Goal: Task Accomplishment & Management: Manage account settings

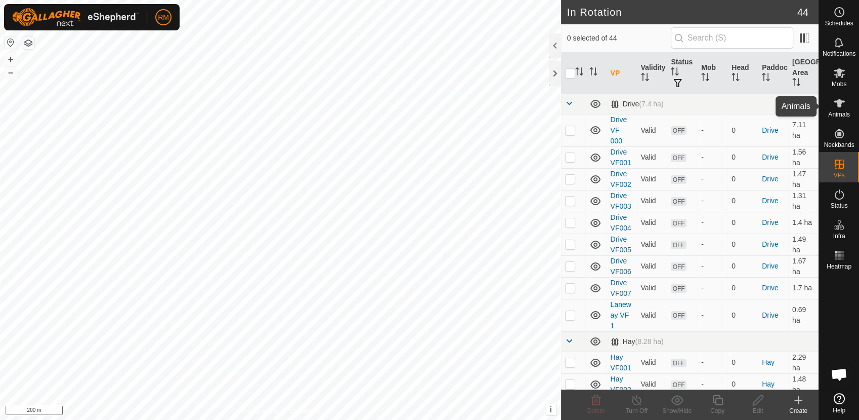
click at [841, 97] on icon at bounding box center [840, 103] width 12 height 12
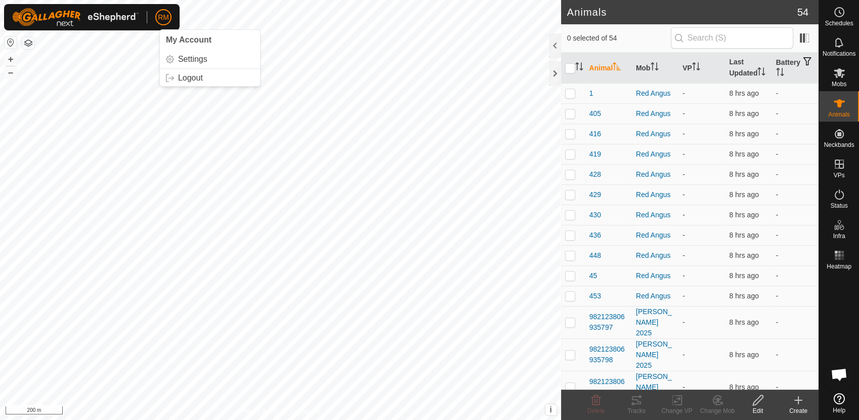
click at [159, 25] on div "RM" at bounding box center [163, 17] width 16 height 16
click at [186, 76] on link "Logout" at bounding box center [210, 78] width 100 height 16
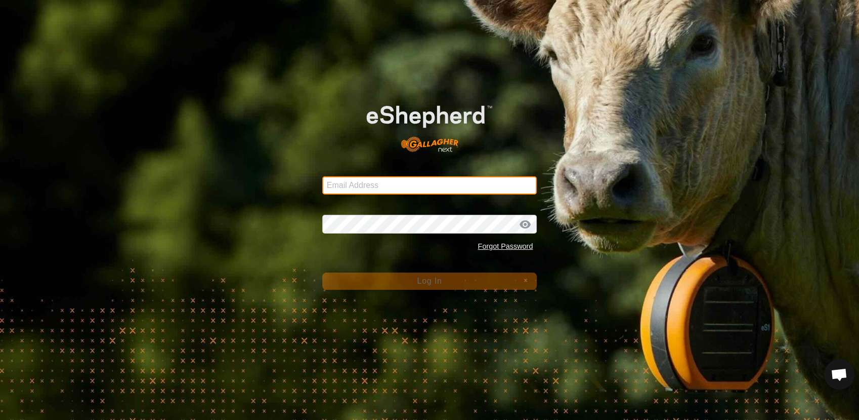
type input "[EMAIL_ADDRESS][DOMAIN_NAME]"
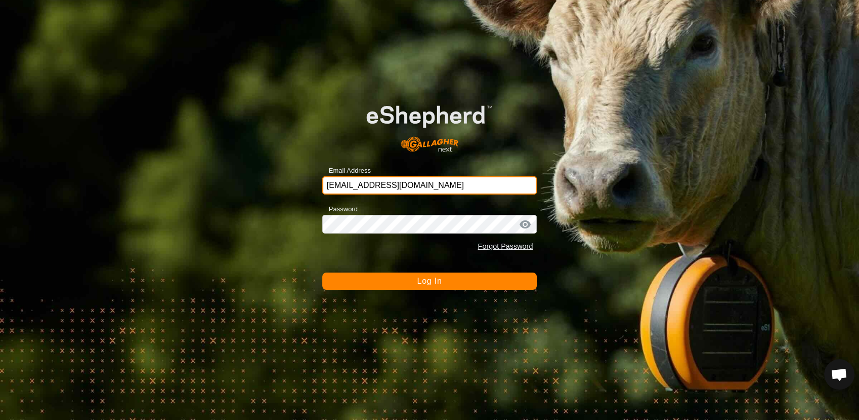
click at [401, 179] on input "[EMAIL_ADDRESS][DOMAIN_NAME]" at bounding box center [429, 185] width 215 height 18
click at [250, 209] on div "Email Address [EMAIL_ADDRESS][DOMAIN_NAME] Password Forgot Password Log In" at bounding box center [429, 210] width 859 height 420
click at [427, 282] on span "Log In" at bounding box center [429, 280] width 25 height 9
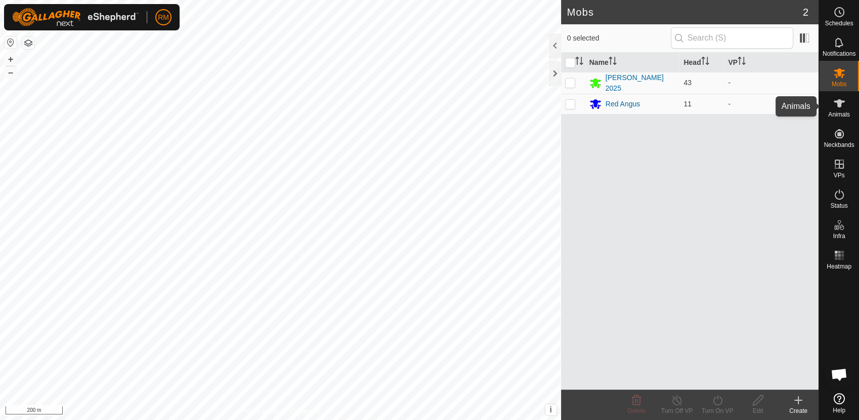
click at [841, 106] on icon at bounding box center [839, 103] width 11 height 8
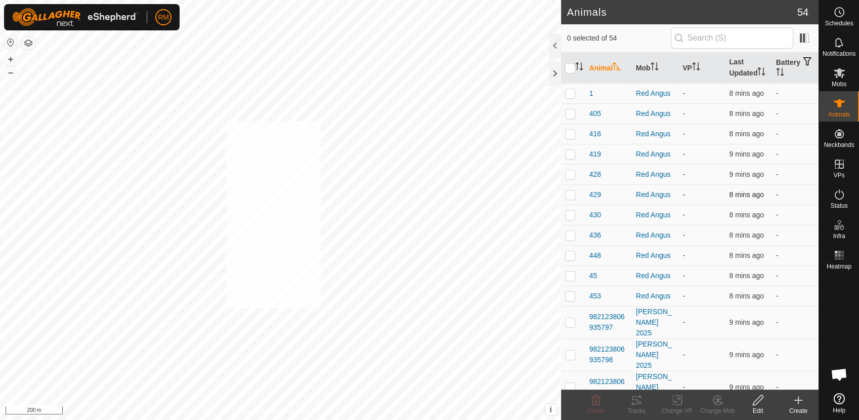
checkbox input "true"
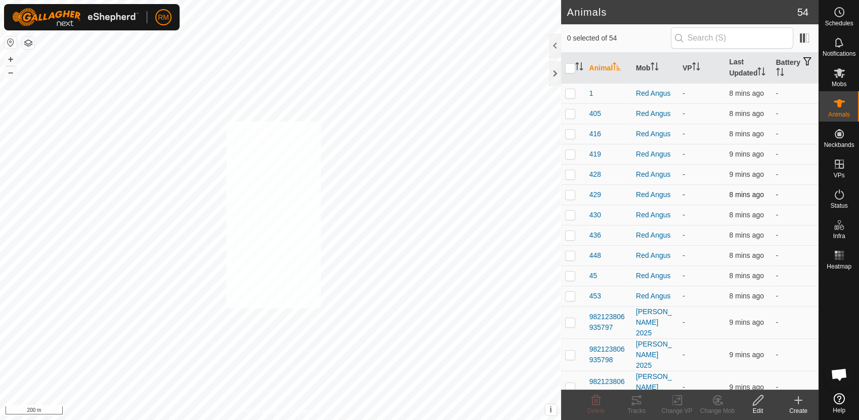
checkbox input "true"
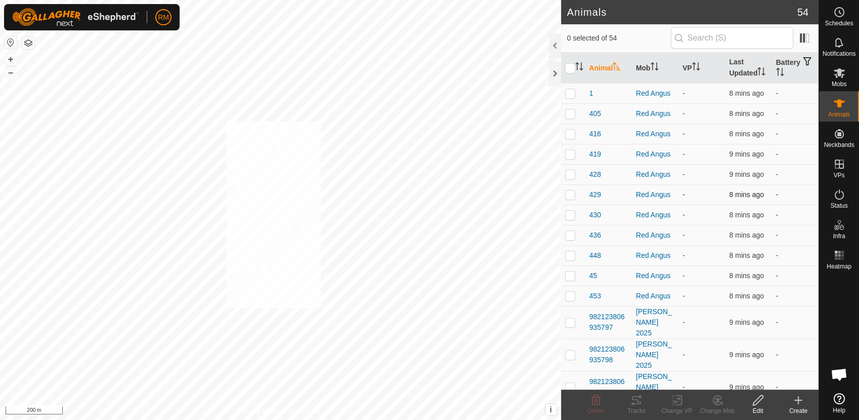
checkbox input "true"
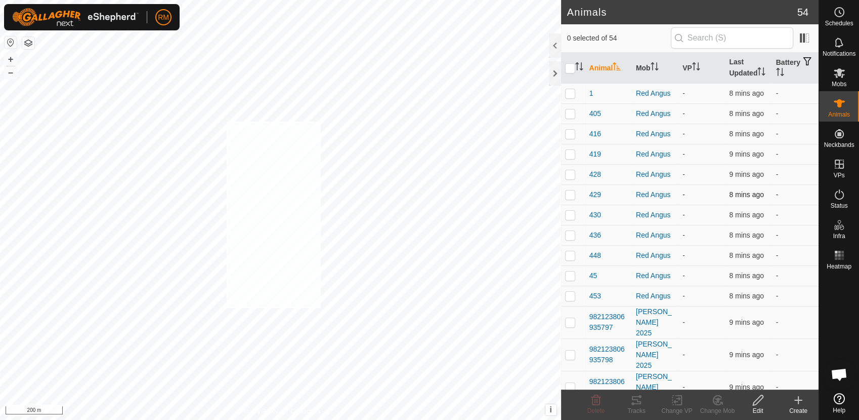
checkbox input "true"
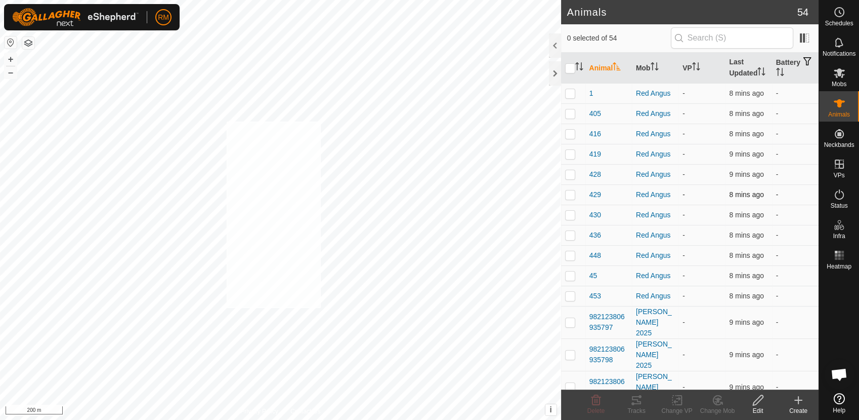
checkbox input "true"
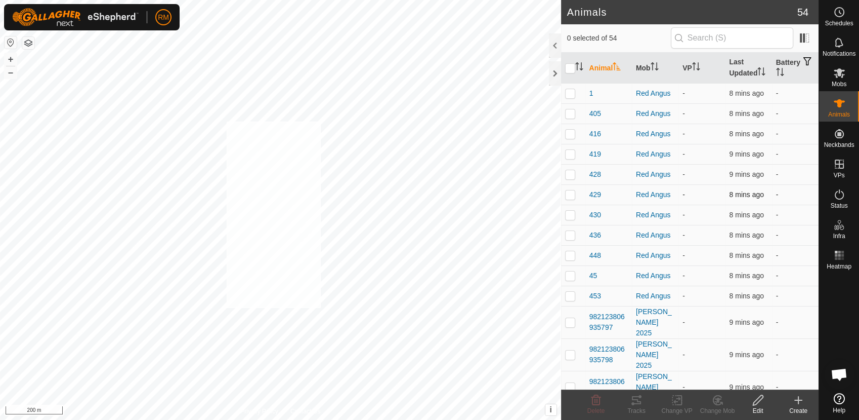
checkbox input "true"
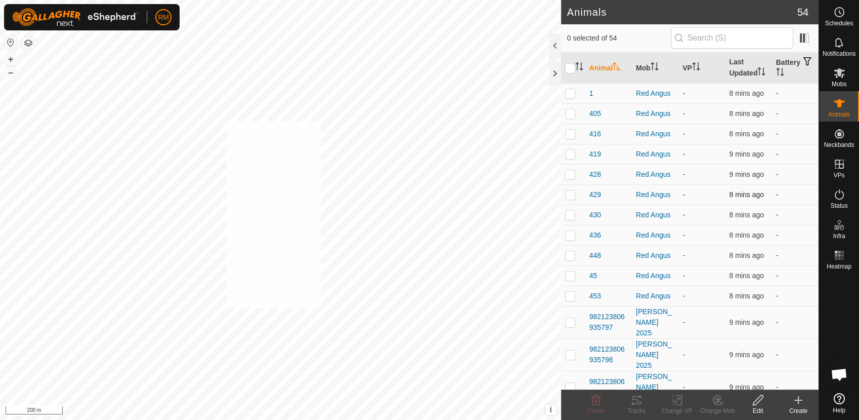
checkbox input "true"
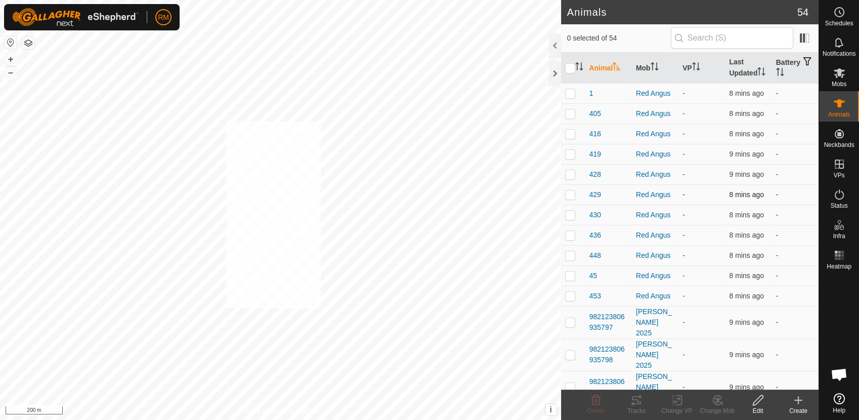
checkbox input "true"
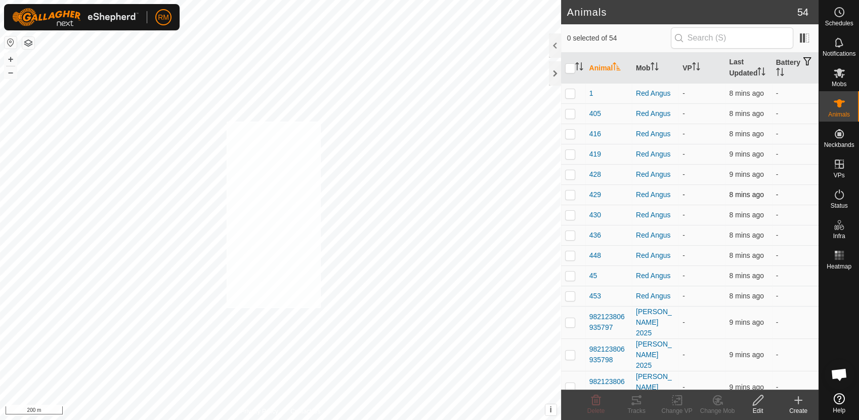
checkbox input "true"
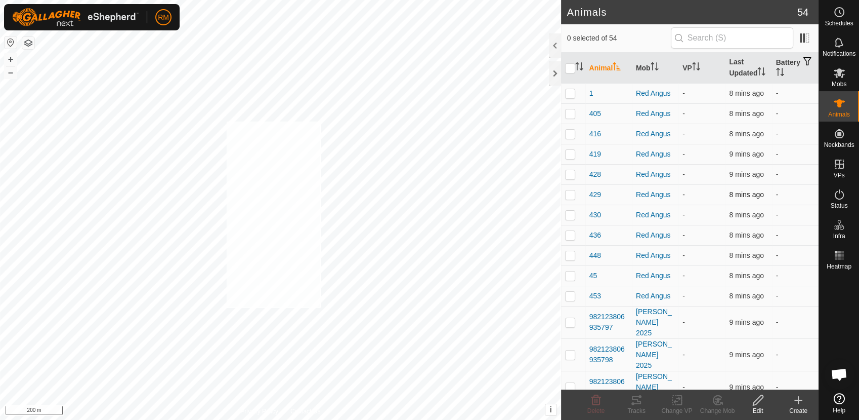
checkbox input "true"
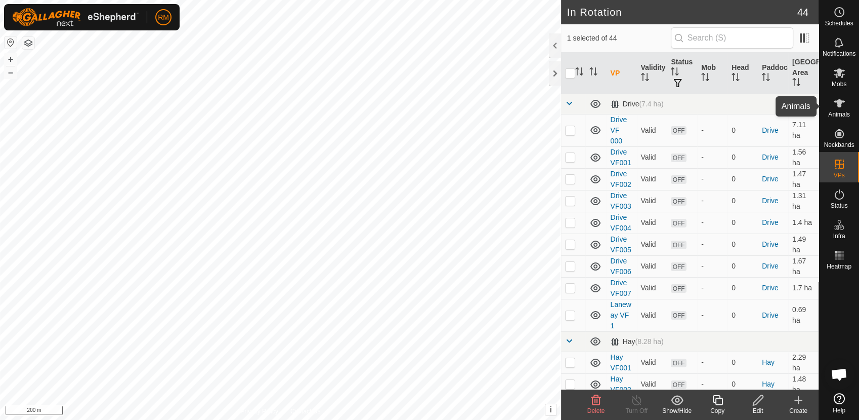
click at [842, 106] on icon at bounding box center [840, 103] width 12 height 12
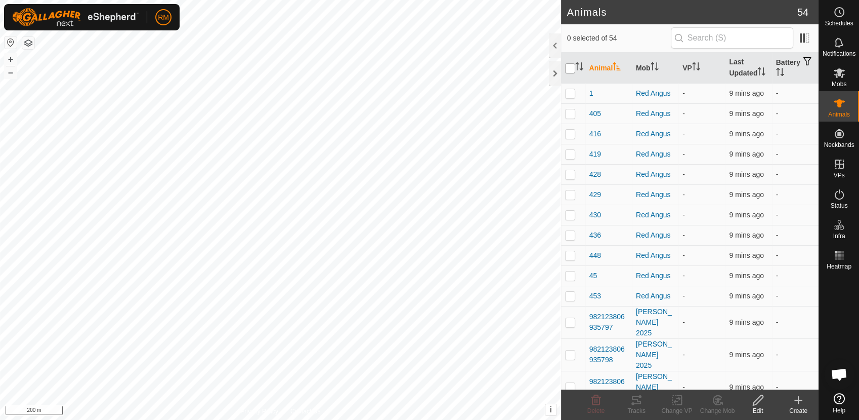
click at [570, 68] on input "checkbox" at bounding box center [570, 68] width 10 height 10
checkbox input "true"
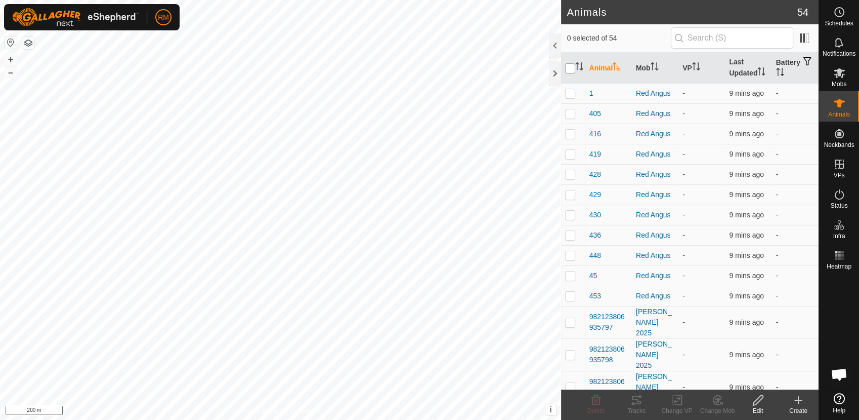
checkbox input "true"
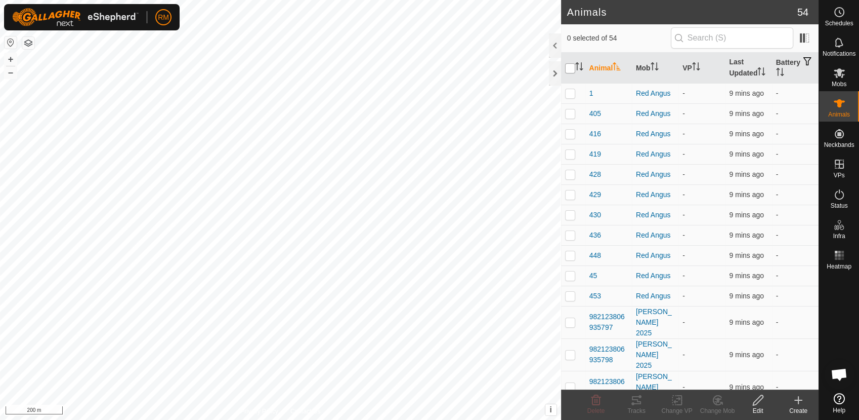
checkbox input "true"
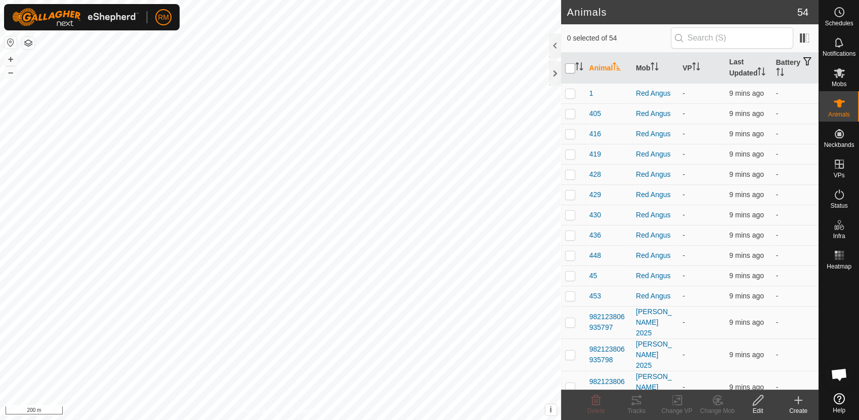
checkbox input "true"
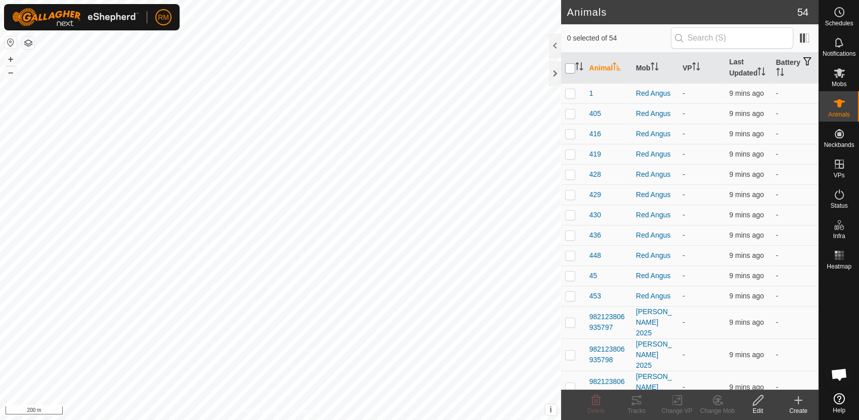
checkbox input "true"
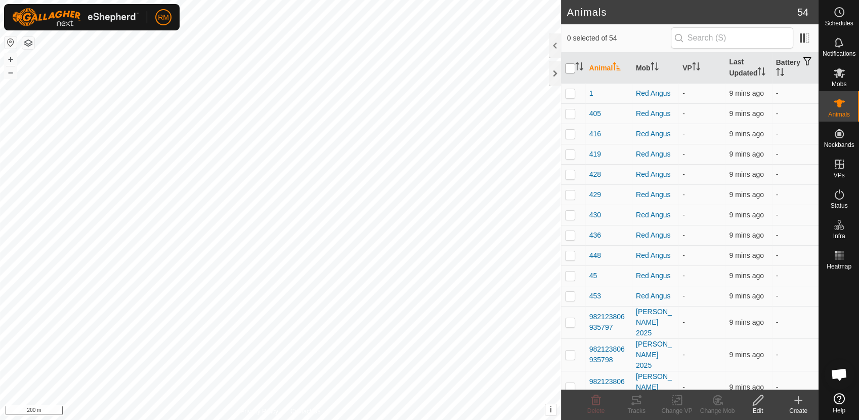
checkbox input "true"
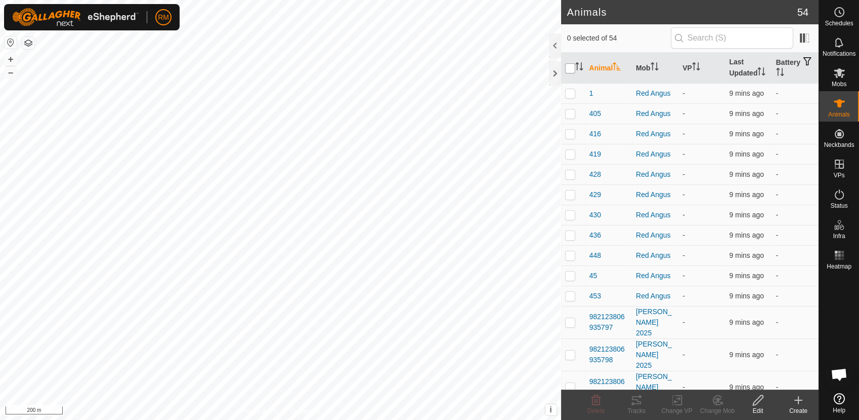
checkbox input "true"
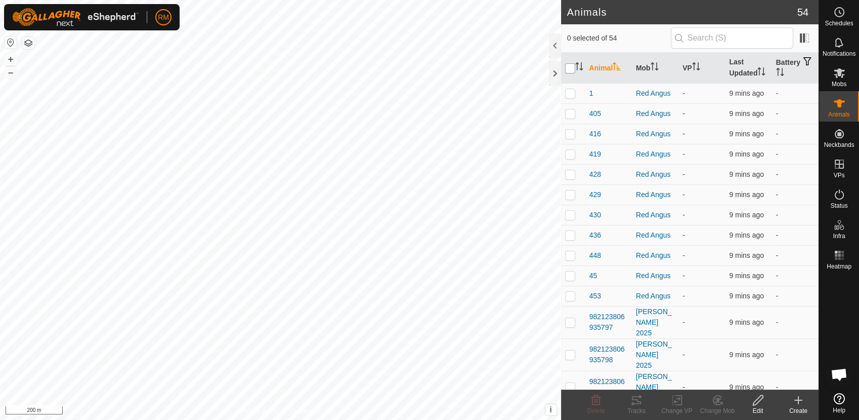
checkbox input "true"
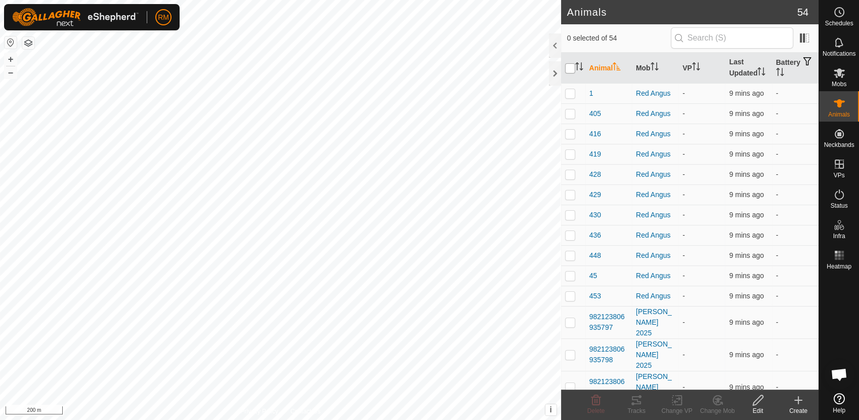
checkbox input "true"
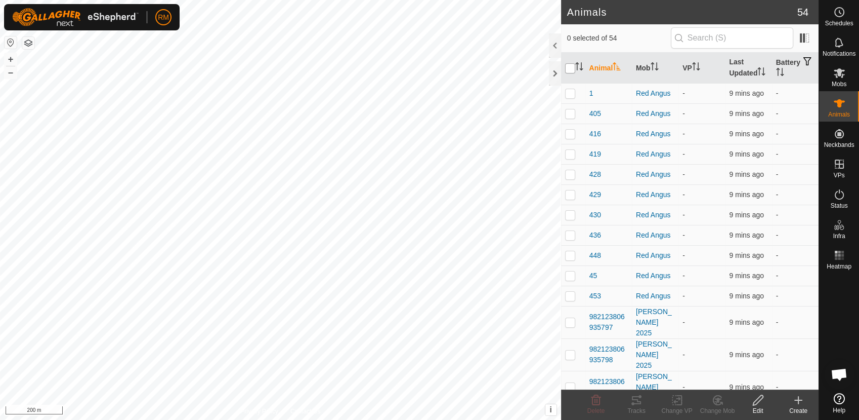
checkbox input "true"
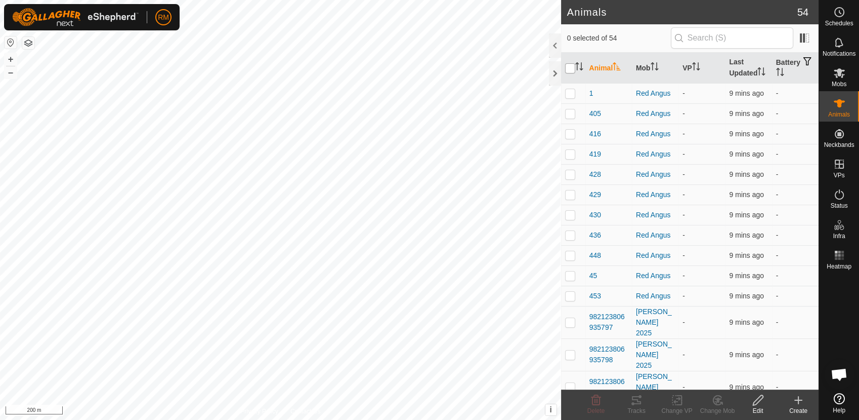
checkbox input "true"
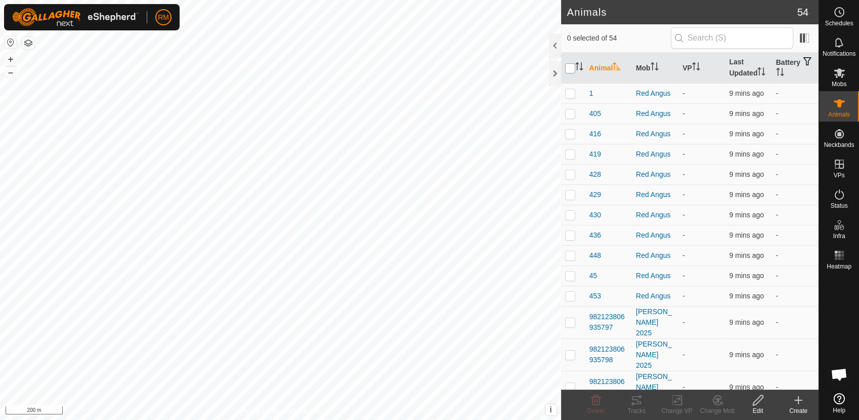
checkbox input "true"
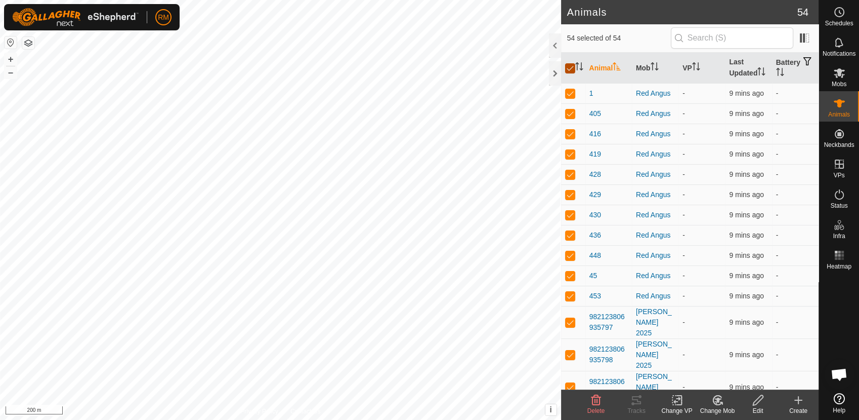
click at [570, 68] on input "checkbox" at bounding box center [570, 68] width 10 height 10
checkbox input "false"
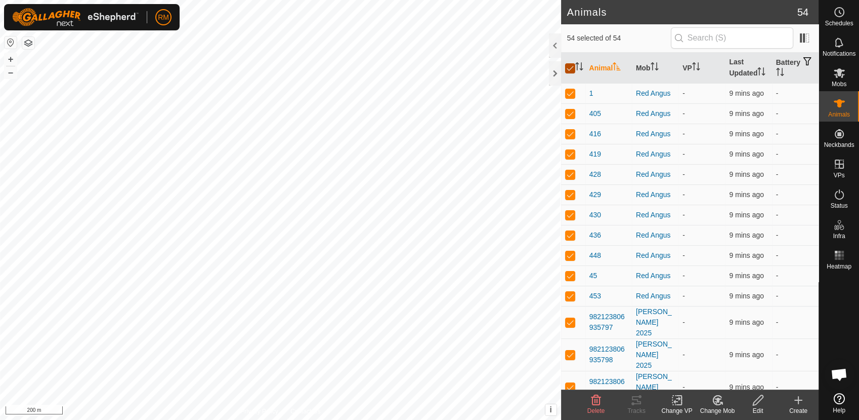
checkbox input "false"
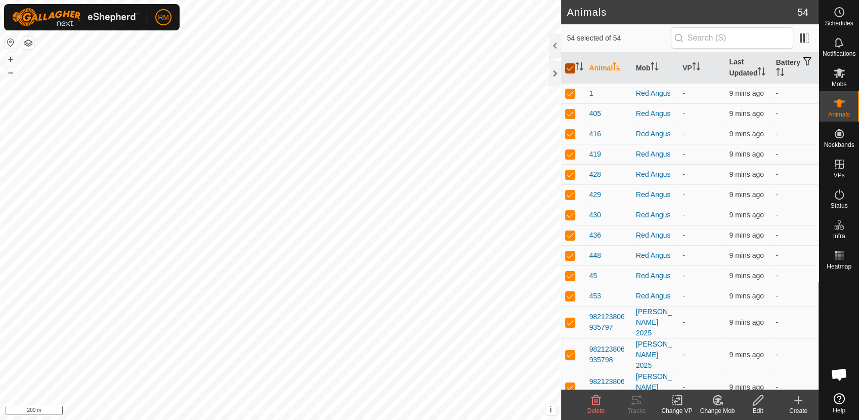
checkbox input "false"
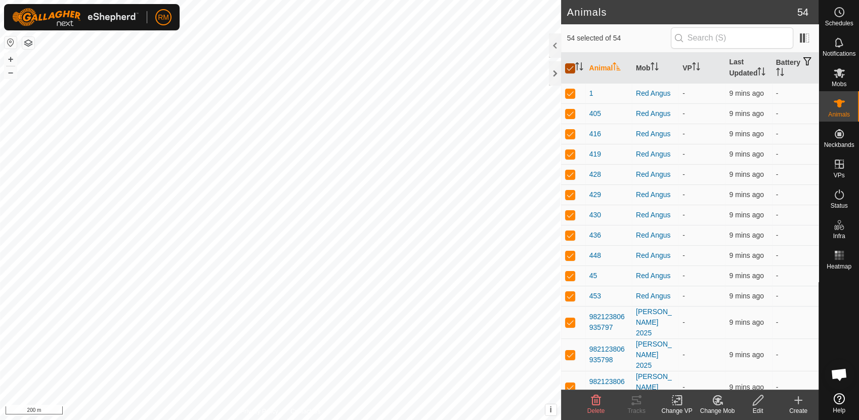
checkbox input "false"
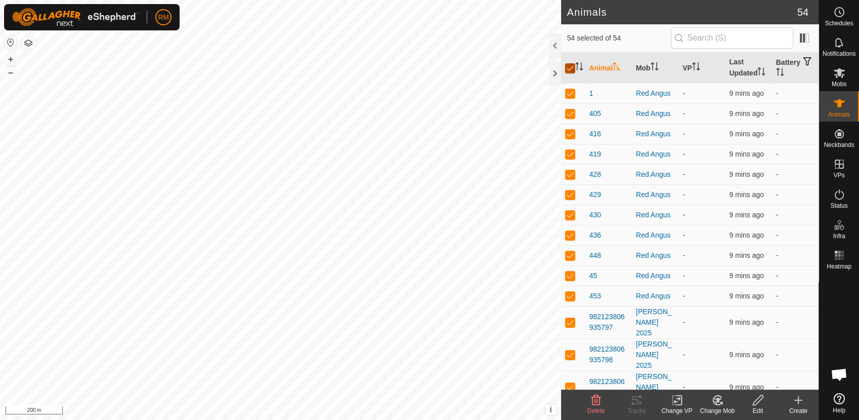
checkbox input "false"
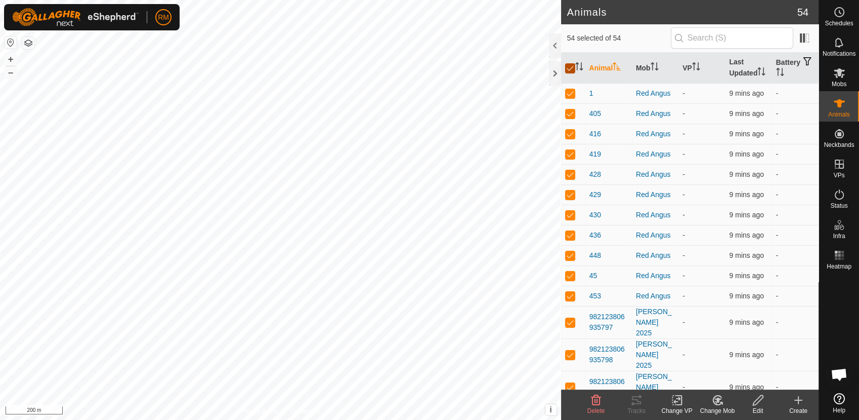
checkbox input "false"
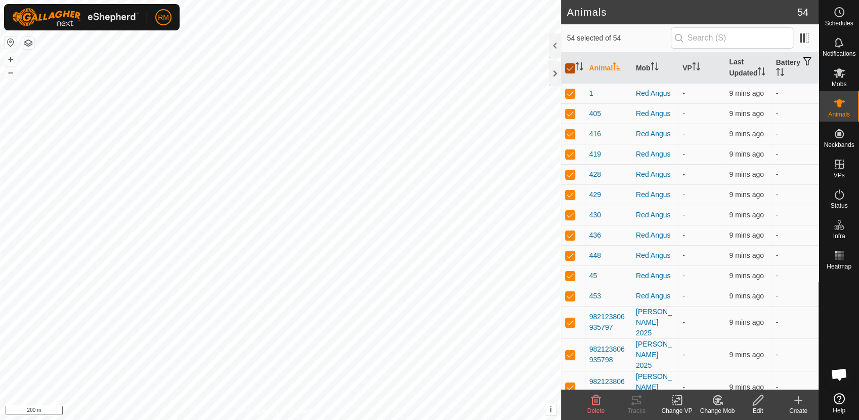
checkbox input "false"
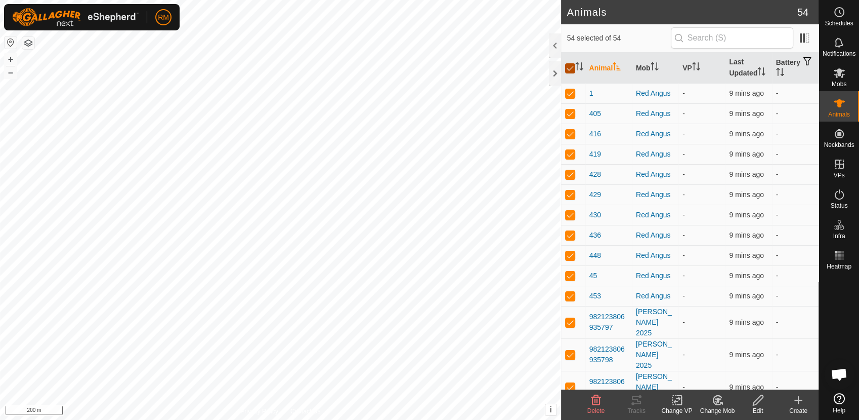
checkbox input "false"
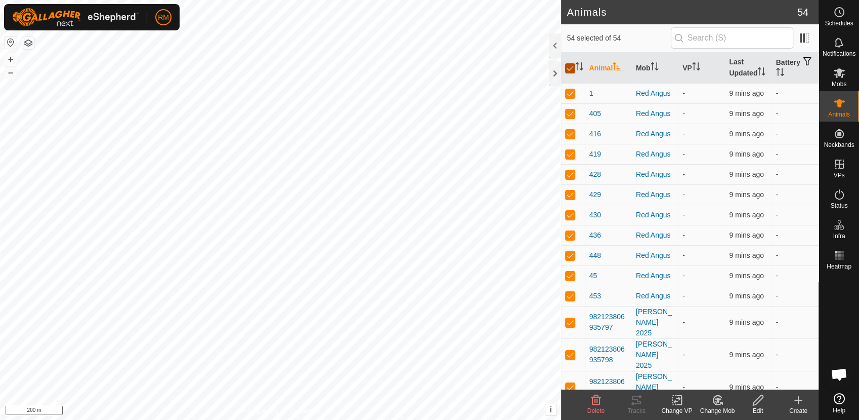
checkbox input "false"
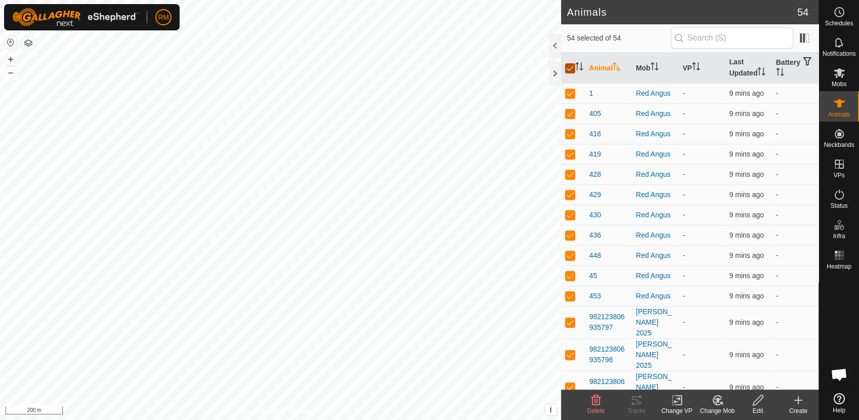
checkbox input "false"
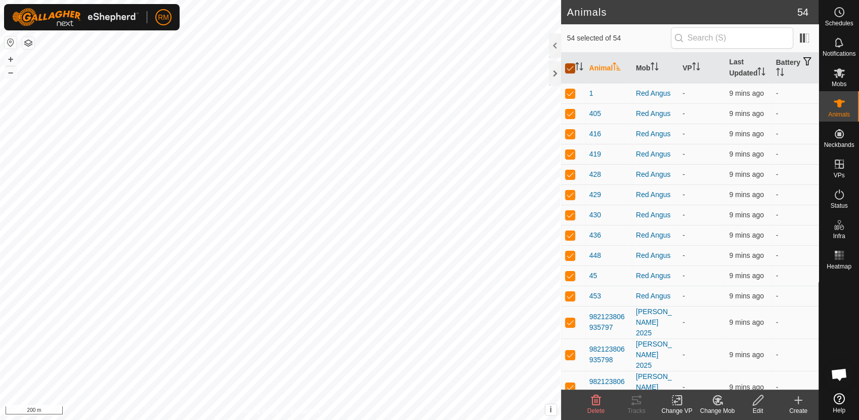
checkbox input "false"
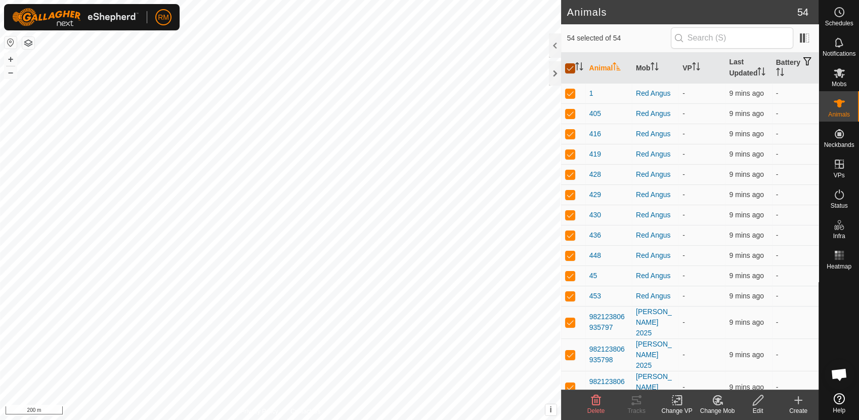
checkbox input "false"
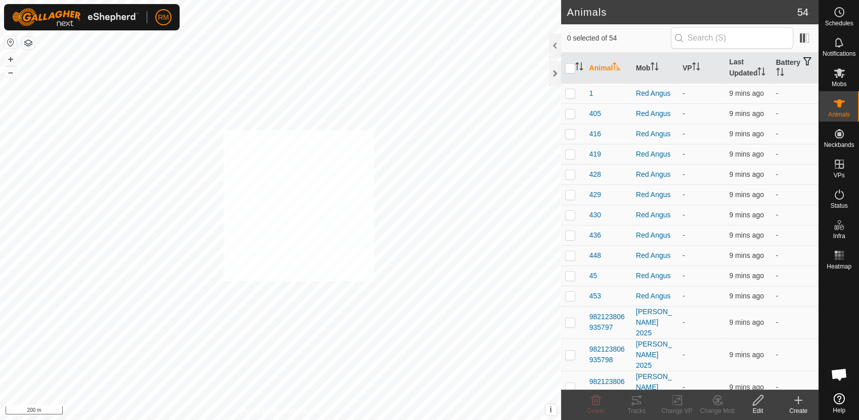
checkbox input "true"
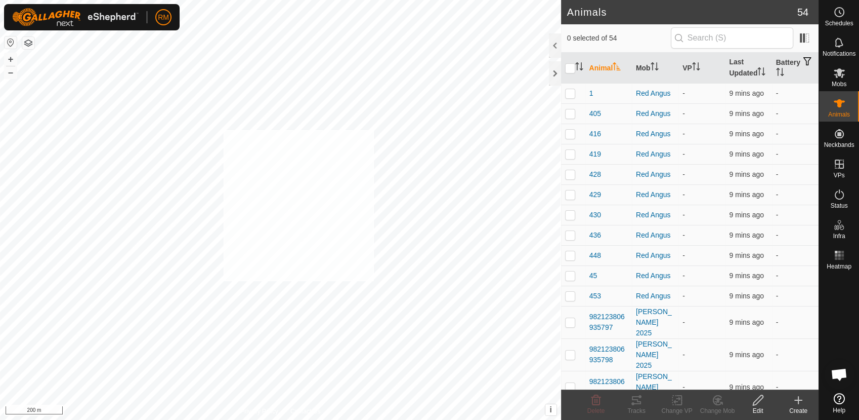
checkbox input "true"
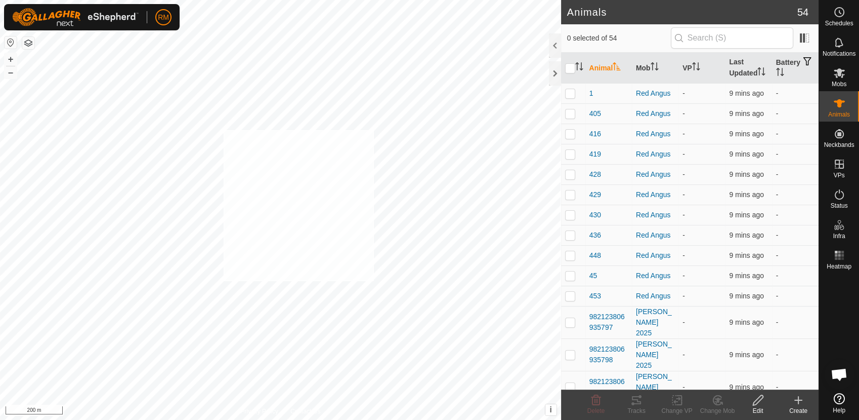
checkbox input "true"
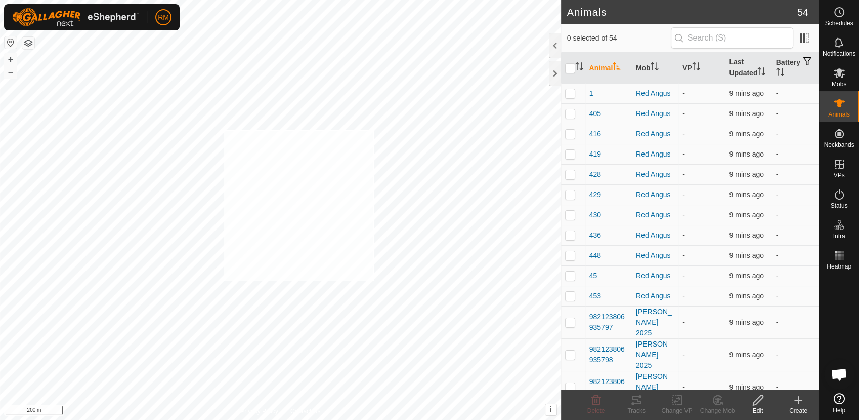
checkbox input "true"
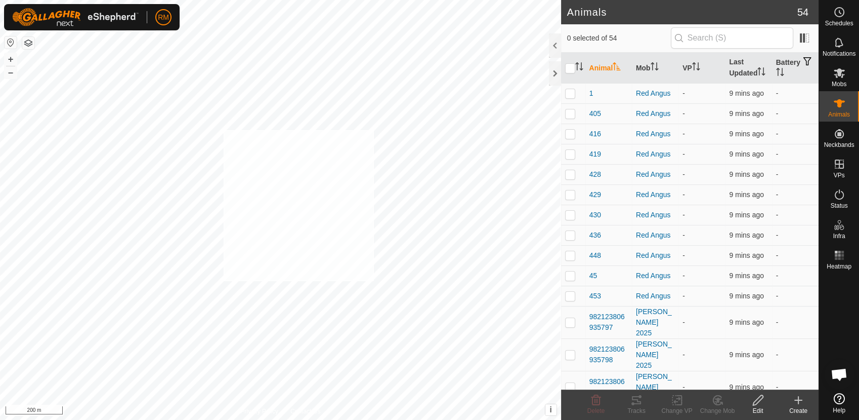
checkbox input "true"
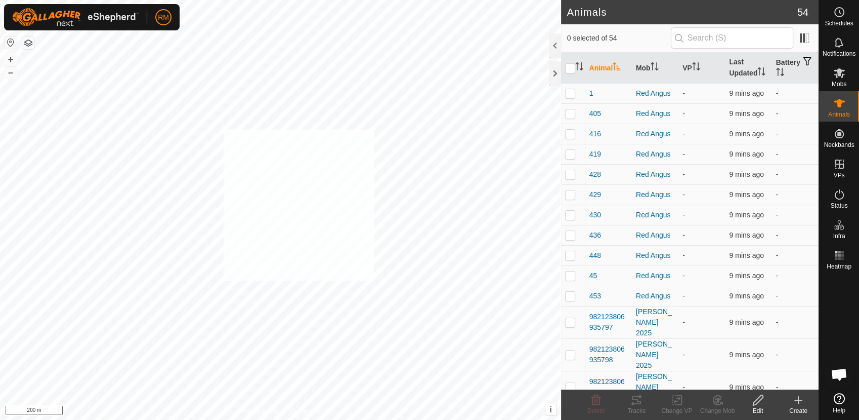
checkbox input "true"
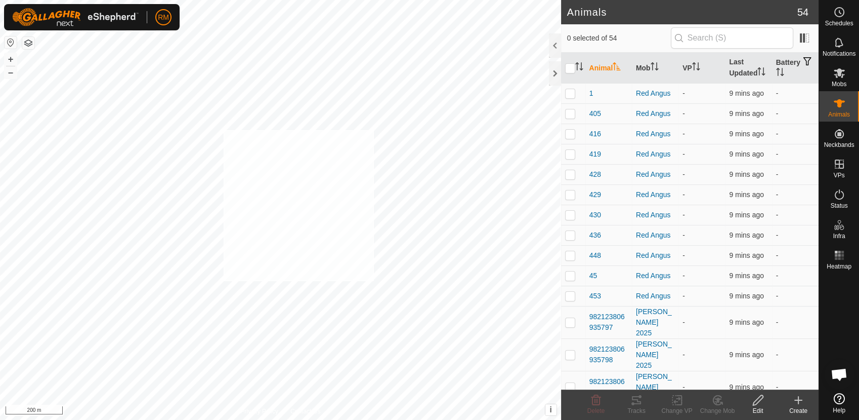
checkbox input "true"
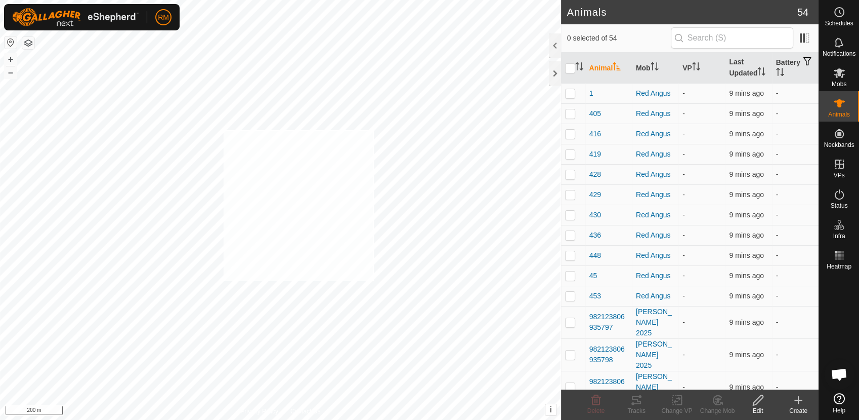
checkbox input "true"
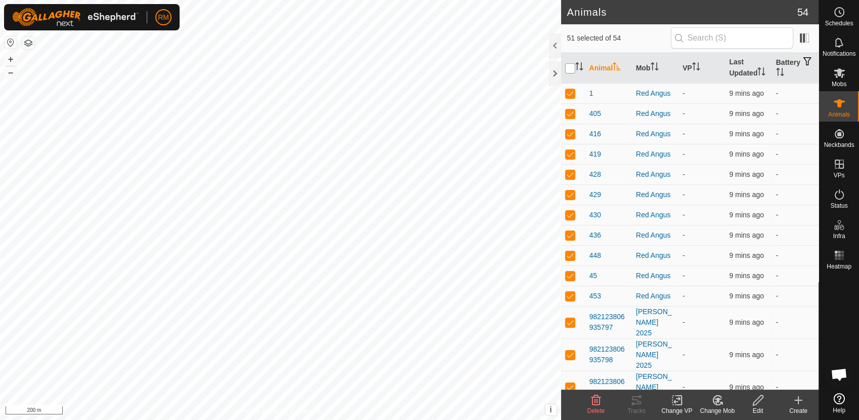
click at [571, 68] on input "checkbox" at bounding box center [570, 68] width 10 height 10
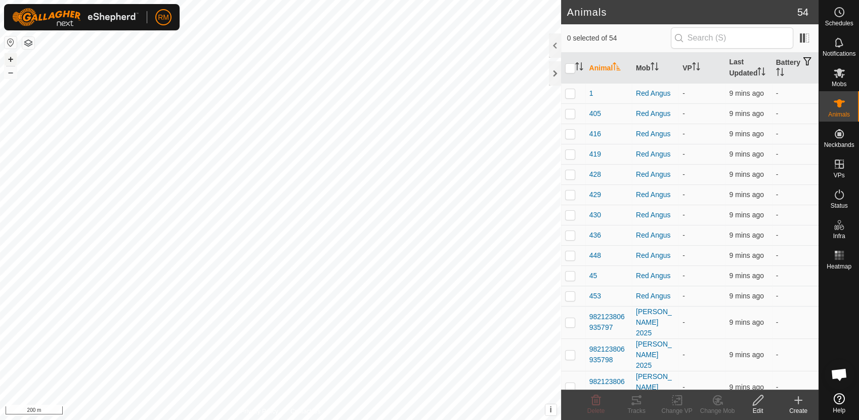
click at [8, 60] on button "+" at bounding box center [11, 59] width 12 height 12
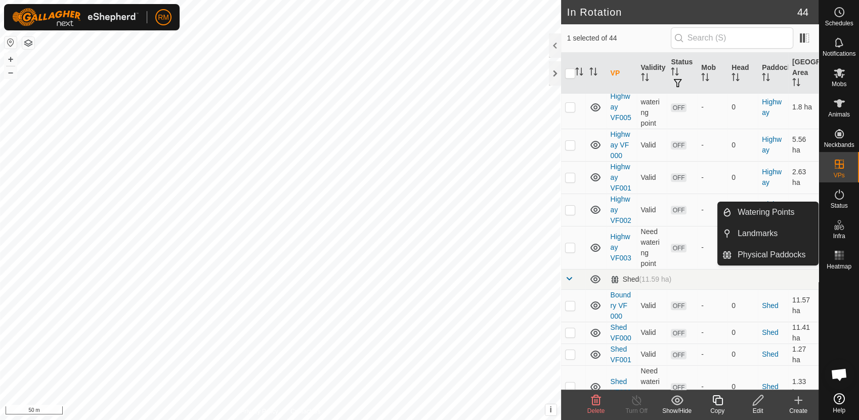
scroll to position [508, 0]
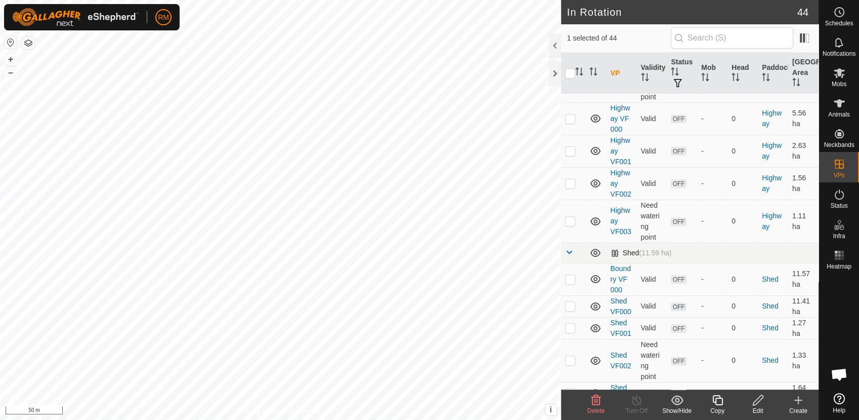
click at [567, 248] on span at bounding box center [569, 252] width 8 height 8
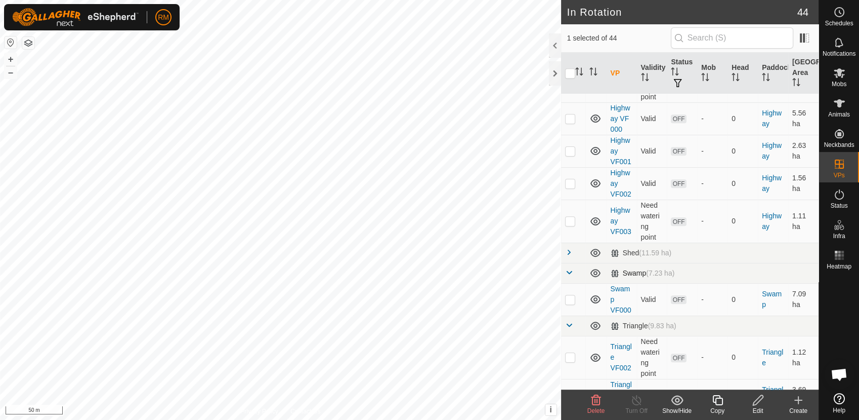
click at [572, 270] on span at bounding box center [569, 272] width 8 height 8
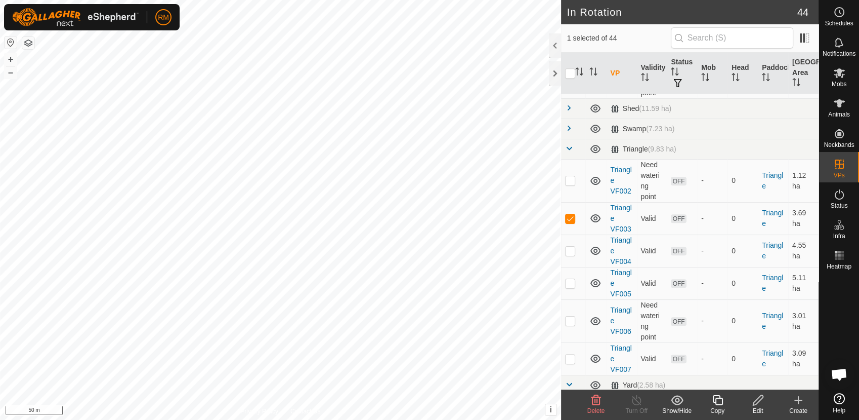
scroll to position [658, 0]
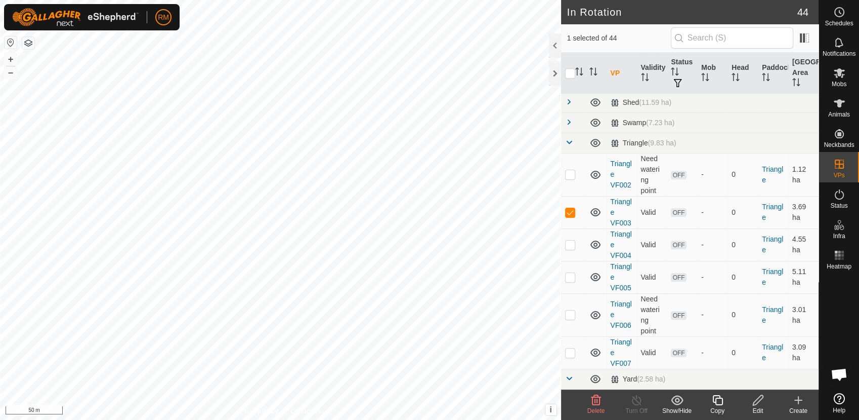
click at [755, 402] on icon at bounding box center [758, 400] width 13 height 12
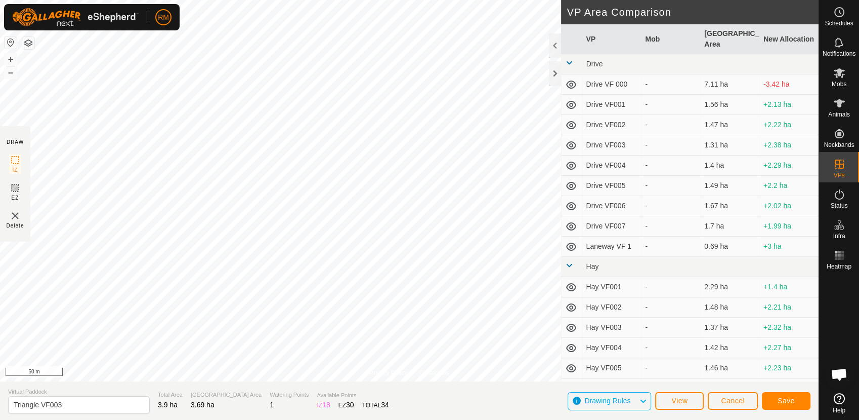
click at [423, 383] on div "Privacy Policy Contact Us Status: OFF Type: Inclusion Zone + – ⇧ i This applica…" at bounding box center [409, 210] width 819 height 420
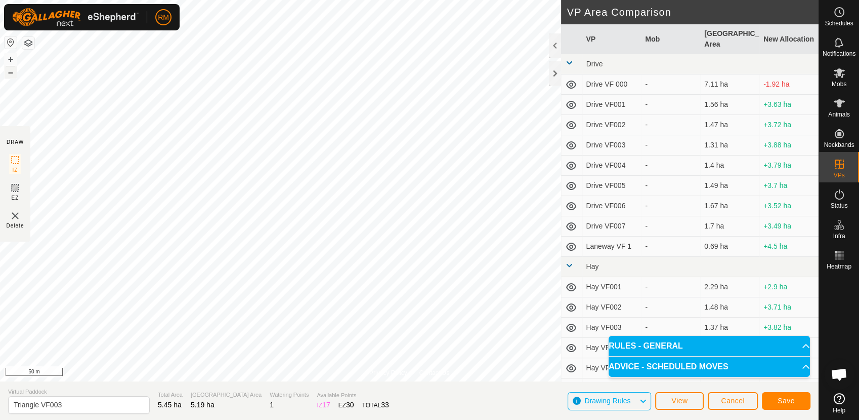
click at [14, 73] on button "–" at bounding box center [11, 72] width 12 height 12
click at [7, 57] on button "+" at bounding box center [11, 59] width 12 height 12
click at [781, 395] on button "Save" at bounding box center [786, 401] width 49 height 18
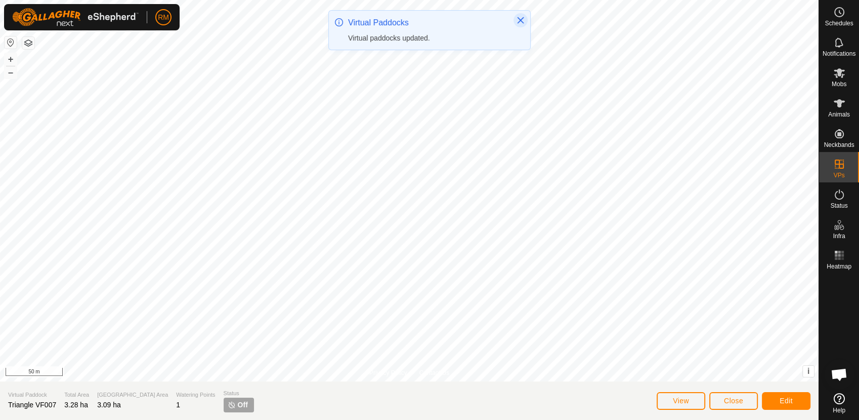
click at [519, 18] on icon "Close" at bounding box center [521, 20] width 7 height 7
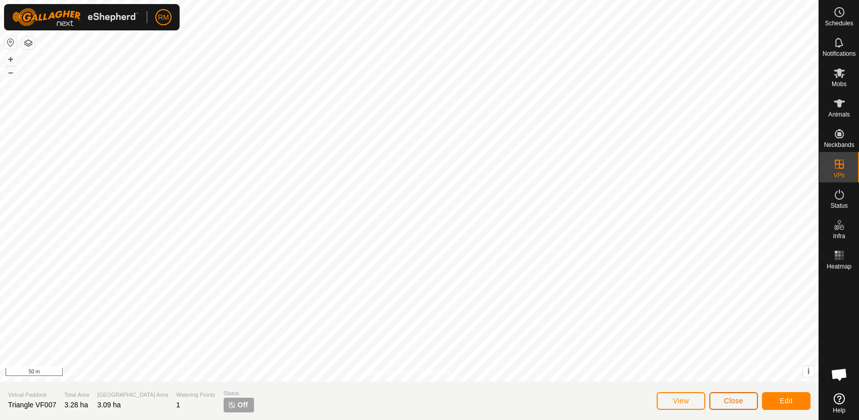
click at [741, 406] on button "Close" at bounding box center [734, 401] width 49 height 18
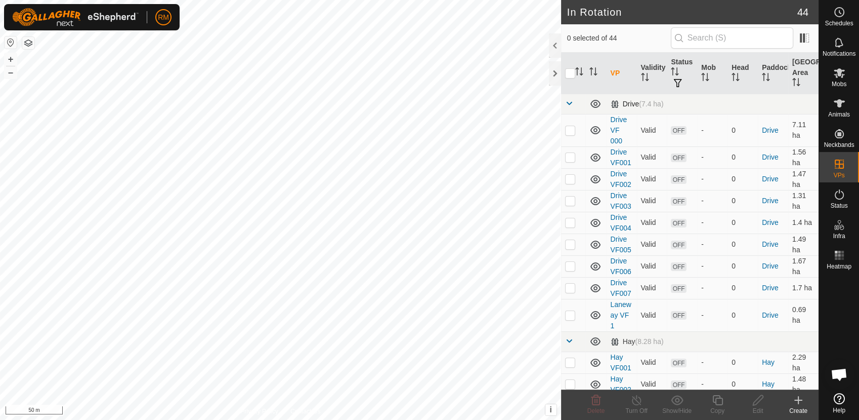
click at [569, 104] on span at bounding box center [569, 103] width 8 height 8
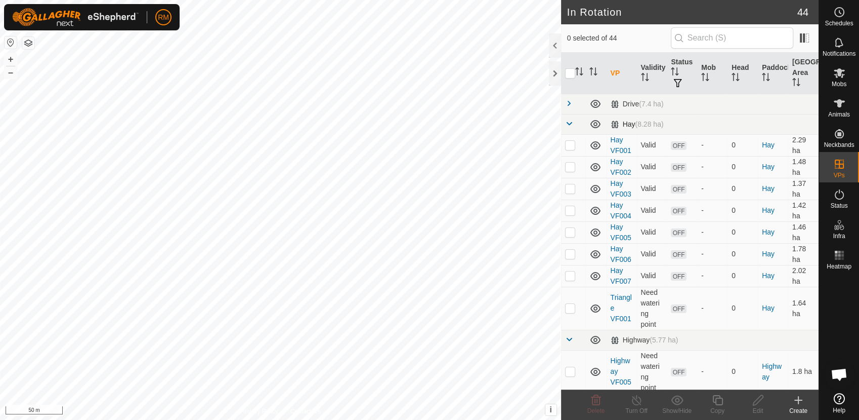
click at [571, 122] on span at bounding box center [569, 123] width 8 height 8
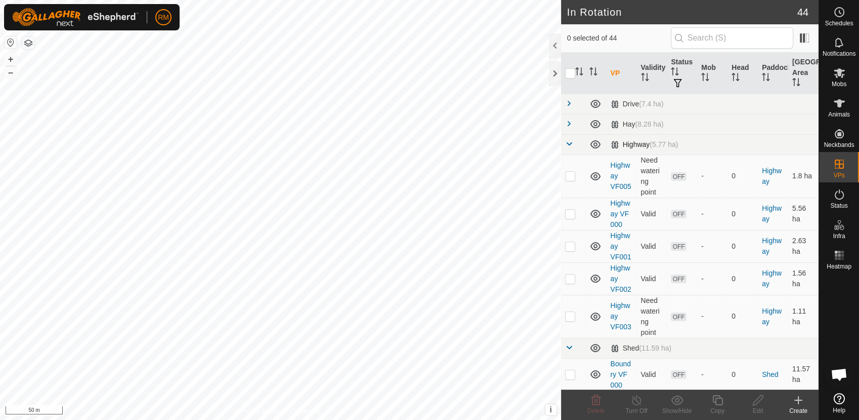
click at [567, 141] on span at bounding box center [569, 144] width 8 height 8
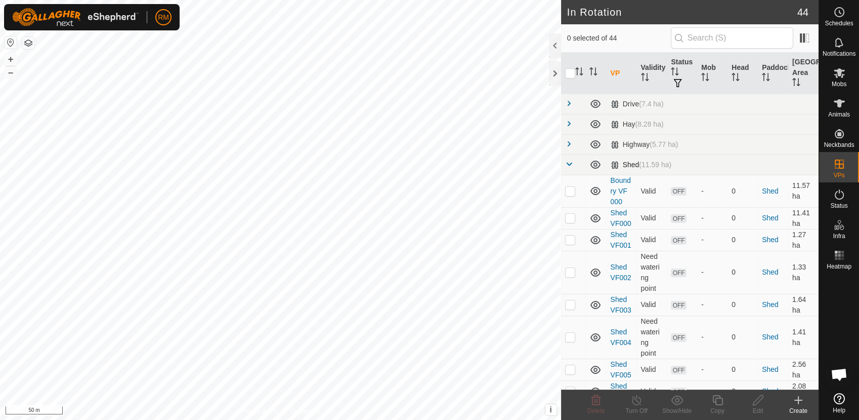
click at [569, 162] on span at bounding box center [569, 164] width 8 height 8
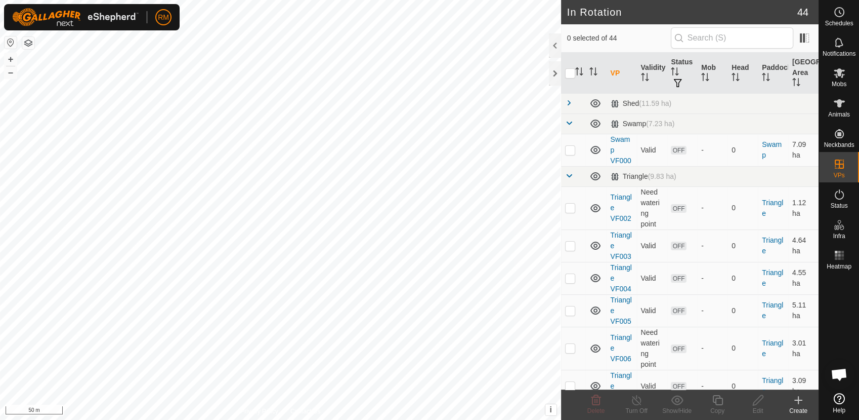
scroll to position [65, 0]
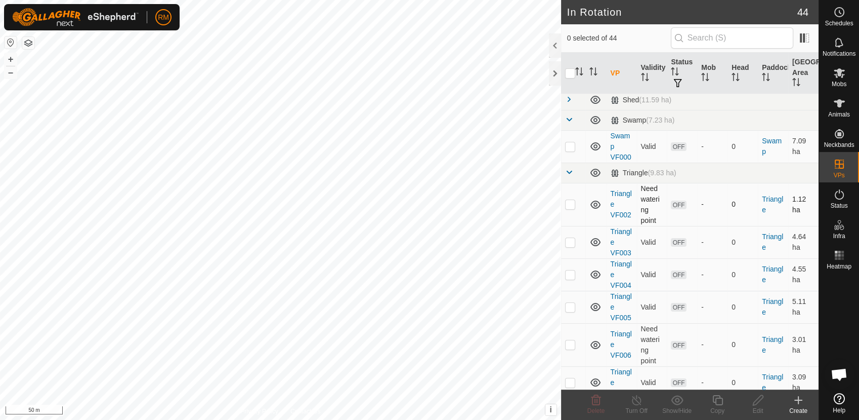
click at [574, 206] on p-checkbox at bounding box center [570, 204] width 10 height 8
click at [568, 245] on p-checkbox at bounding box center [570, 242] width 10 height 8
click at [570, 275] on p-checkbox at bounding box center [570, 274] width 10 height 8
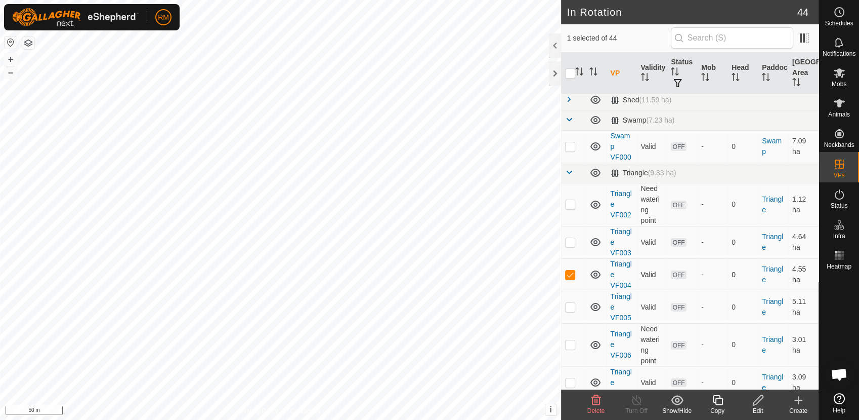
click at [570, 275] on p-checkbox at bounding box center [570, 274] width 10 height 8
click at [568, 305] on p-checkbox at bounding box center [570, 307] width 10 height 8
click at [12, 73] on button "–" at bounding box center [11, 72] width 12 height 12
